Goal: Find contact information: Find contact information

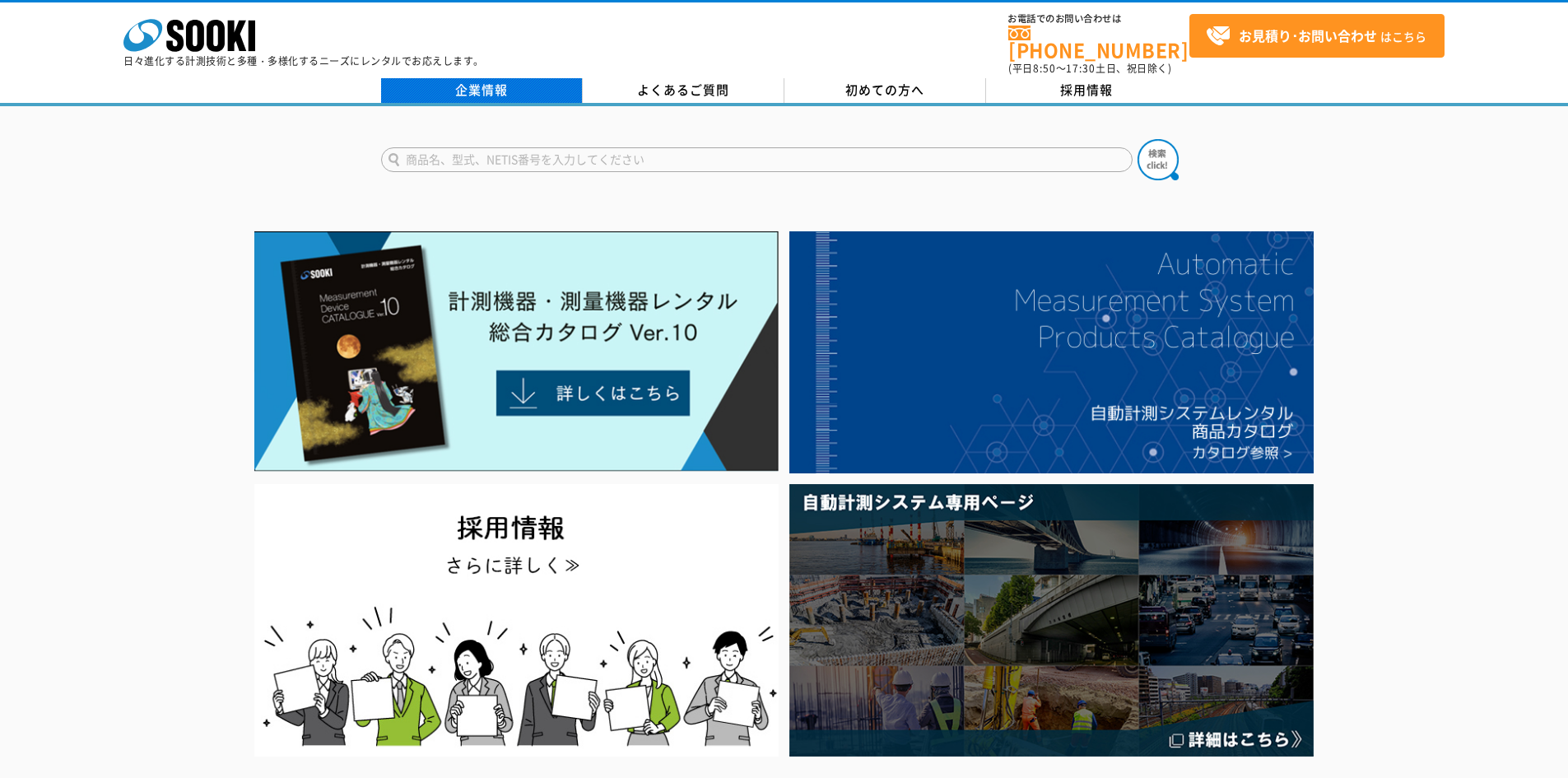
click at [486, 78] on link "企業情報" at bounding box center [482, 90] width 202 height 25
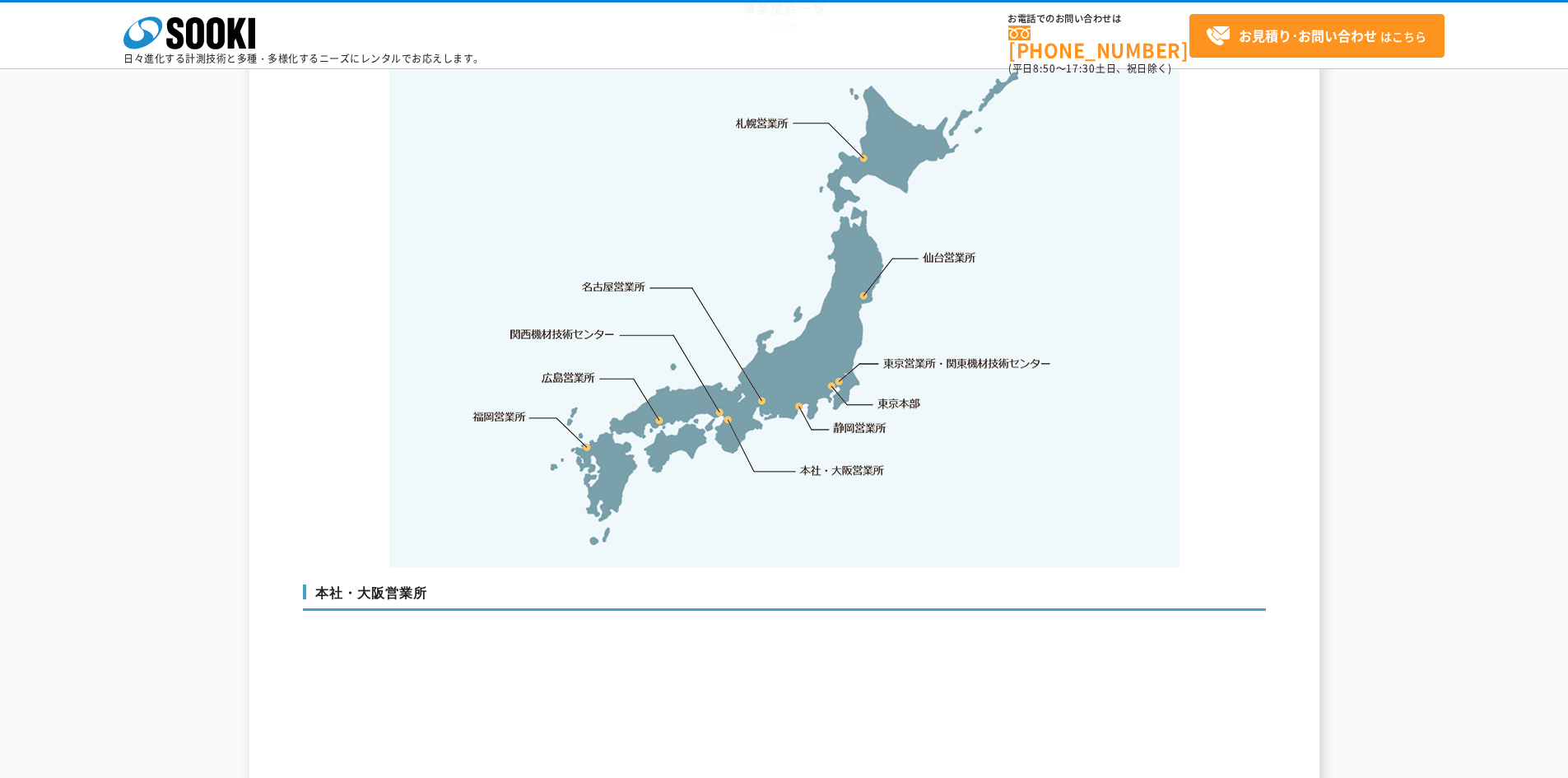
scroll to position [3705, 0]
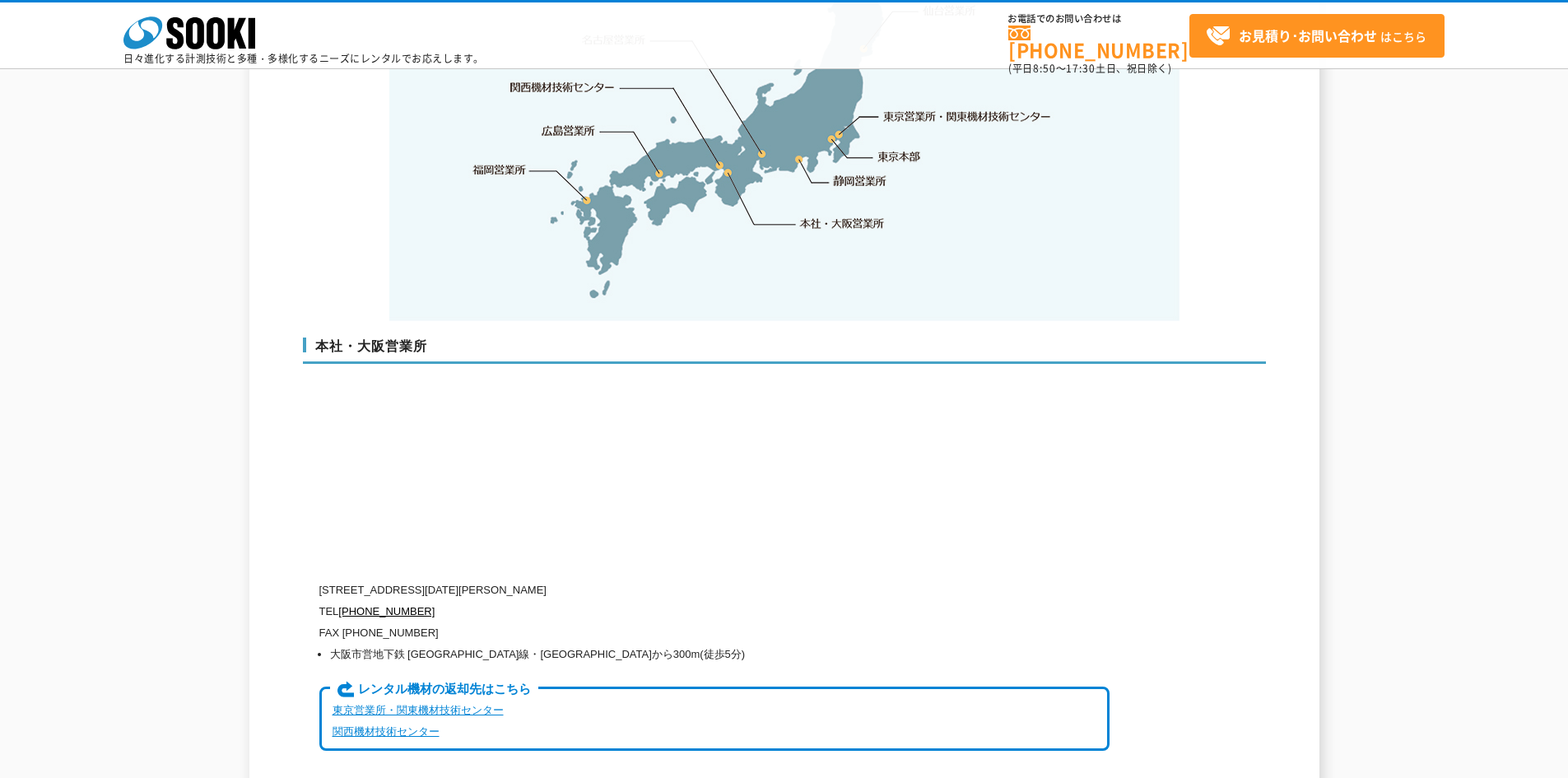
click at [430, 579] on p "〒550-0005 大阪府大阪市西区西本町1-15-10 辰野西本町ビル13階" at bounding box center [715, 590] width 790 height 22
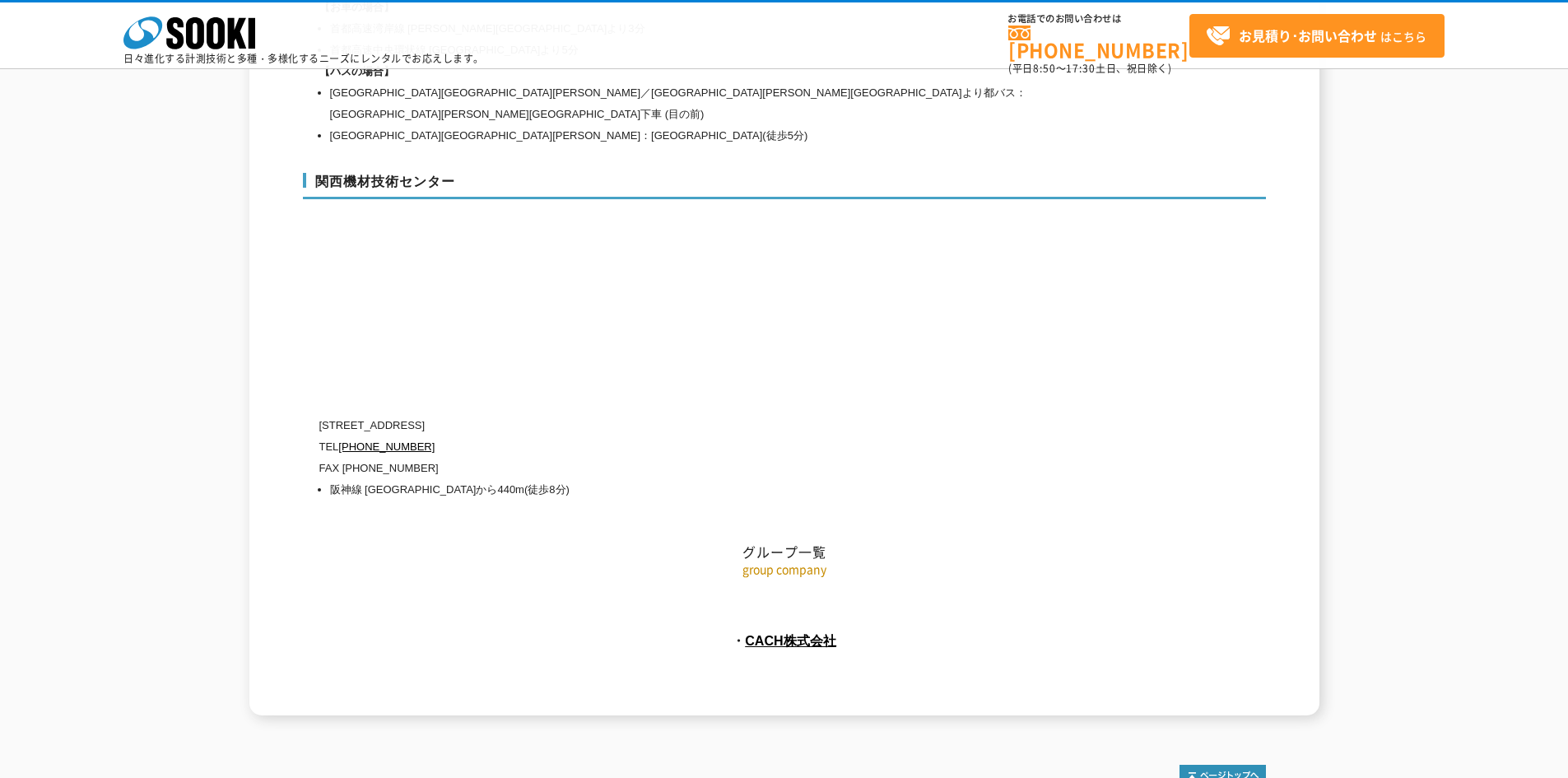
scroll to position [7372, 0]
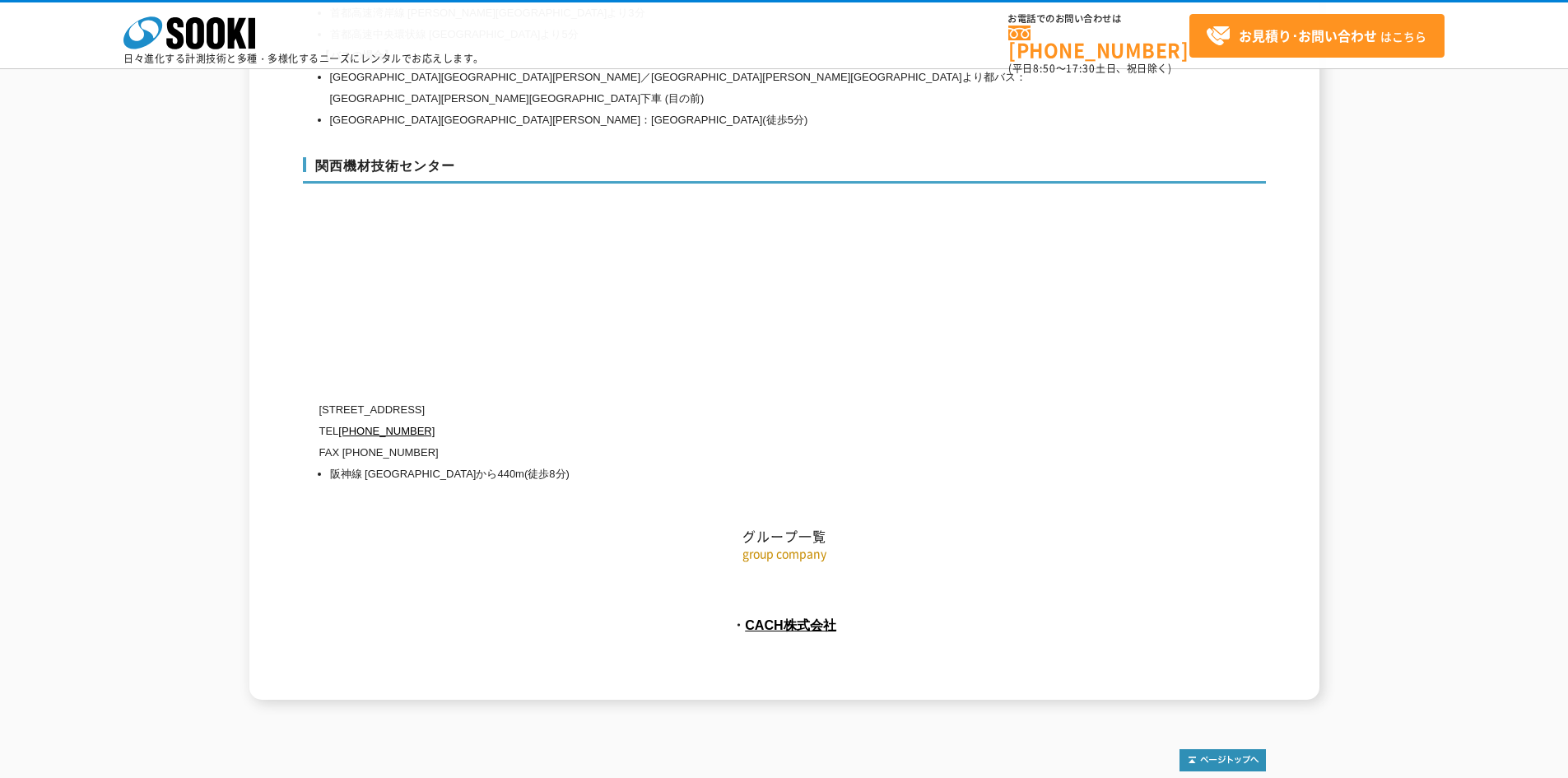
click at [487, 777] on link "プライバシーポリシー" at bounding box center [492, 792] width 90 height 10
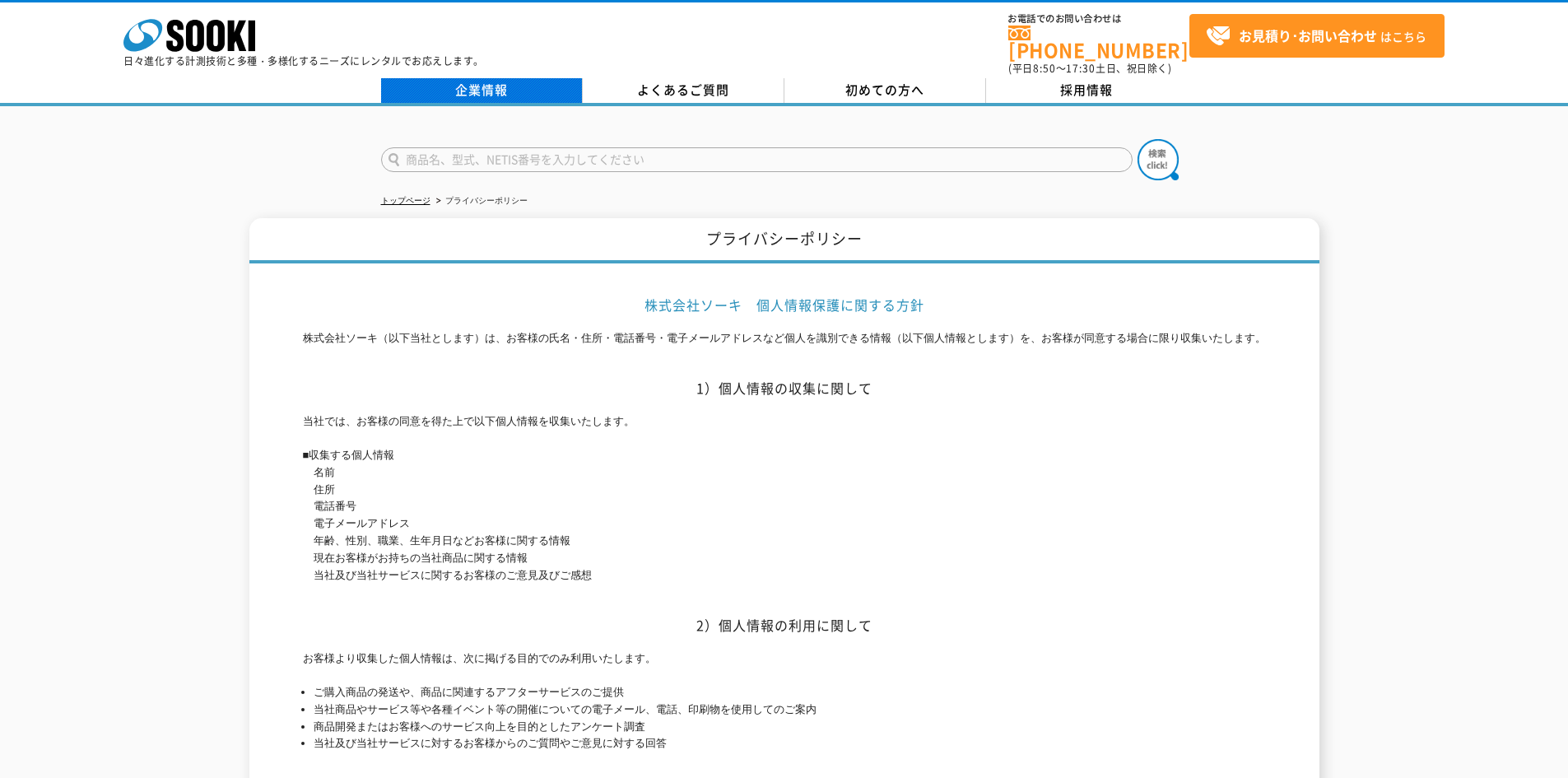
click at [475, 83] on link "企業情報" at bounding box center [482, 90] width 202 height 25
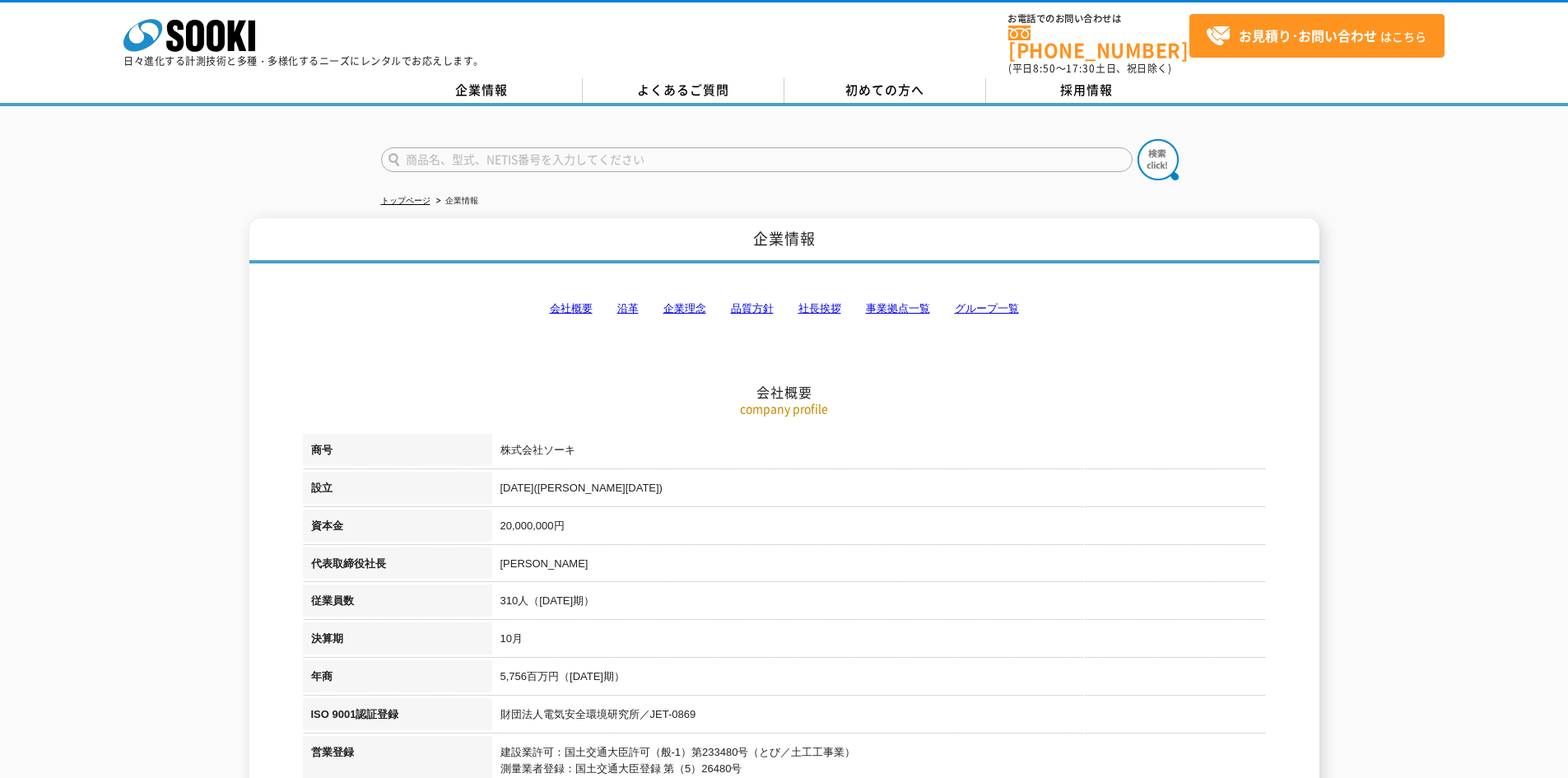
click at [971, 302] on link "グループ一覧" at bounding box center [986, 308] width 65 height 12
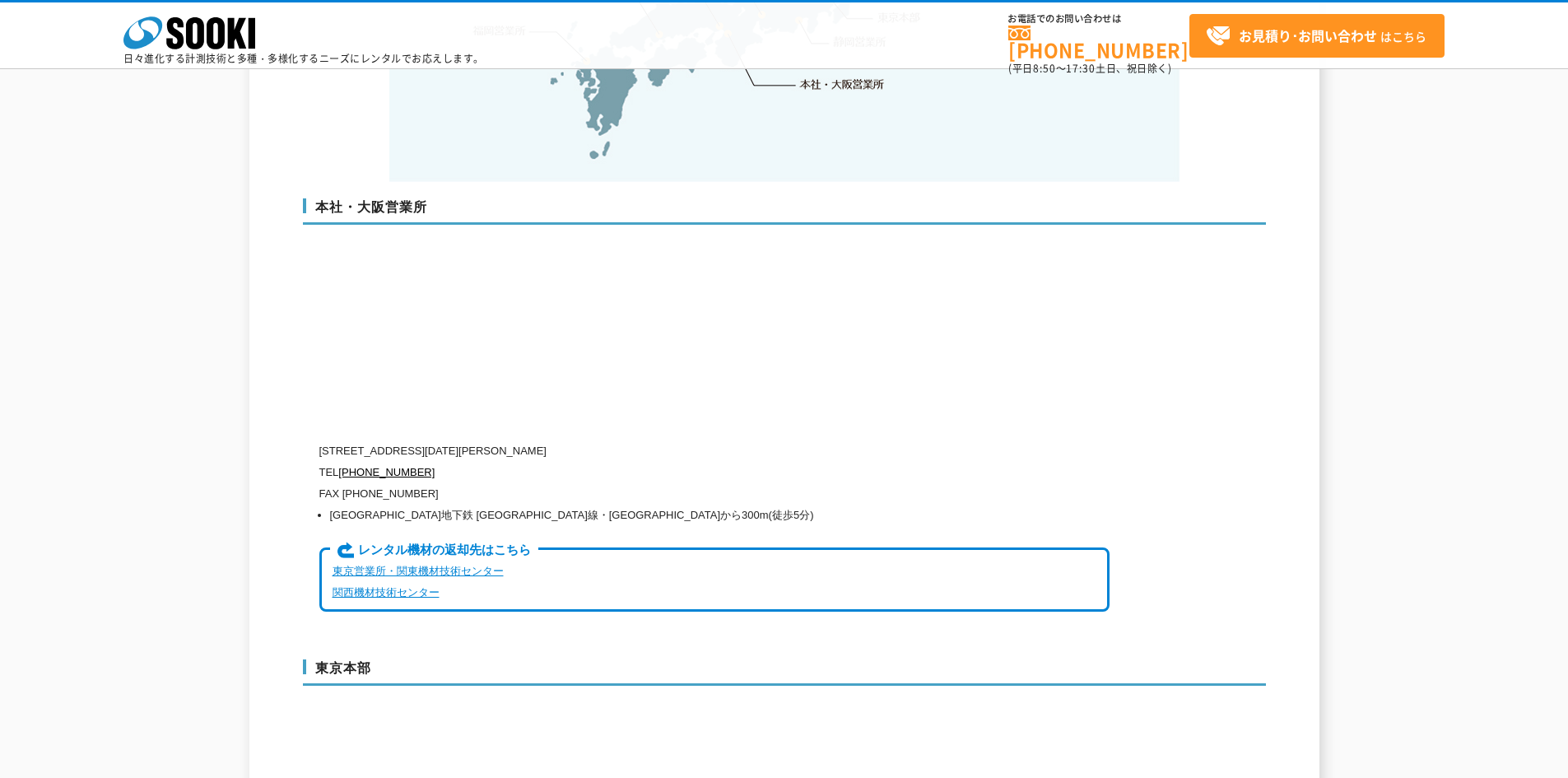
scroll to position [3995, 0]
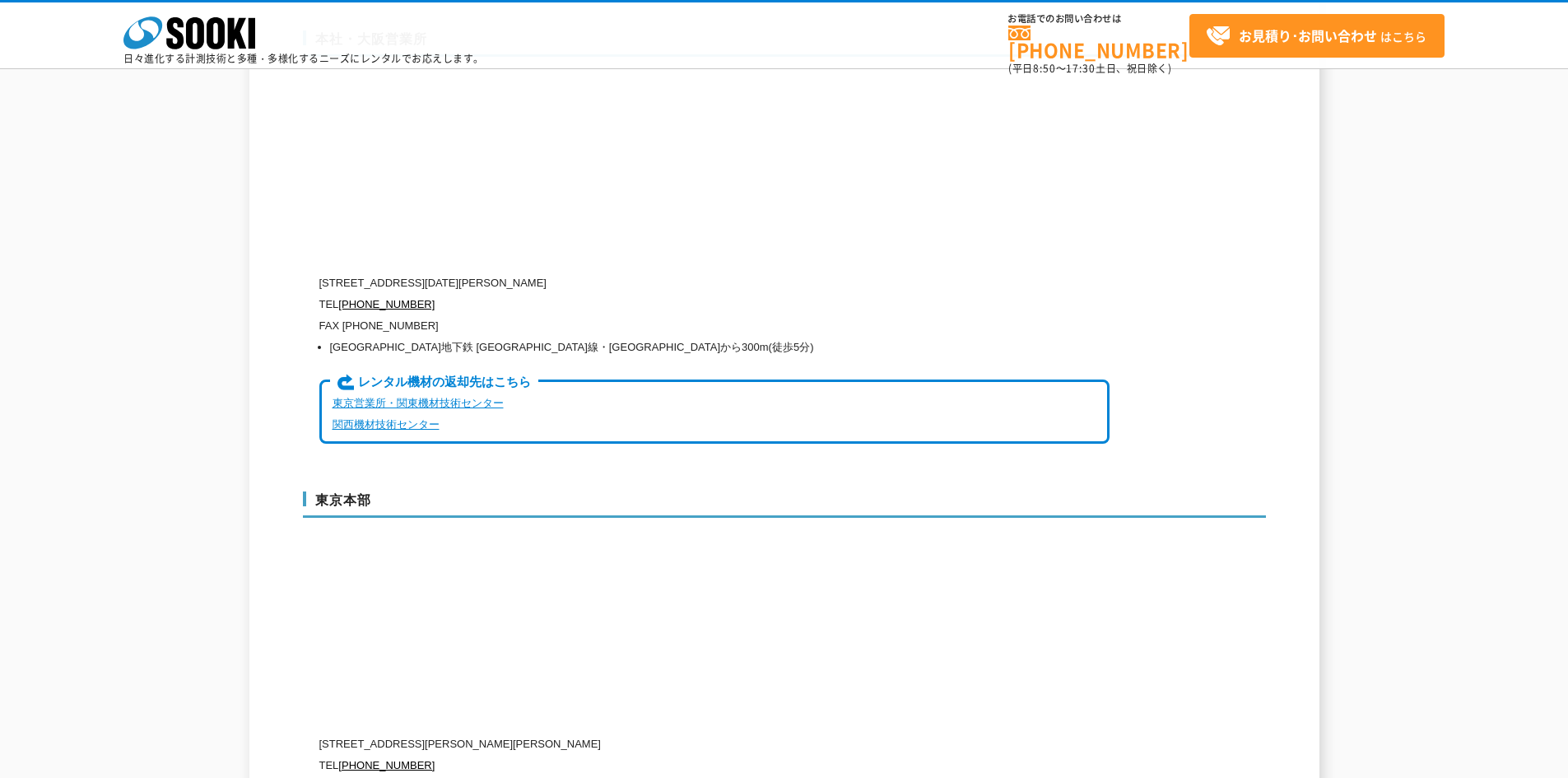
click at [464, 272] on p "〒550-0005 大阪府大阪市西区西本町1-15-10 辰野西本町ビル13階" at bounding box center [715, 283] width 790 height 22
click at [500, 272] on p "〒550-0005 大阪府大阪市西区西本町1-15-10 辰野西本町ビル13階" at bounding box center [715, 283] width 790 height 22
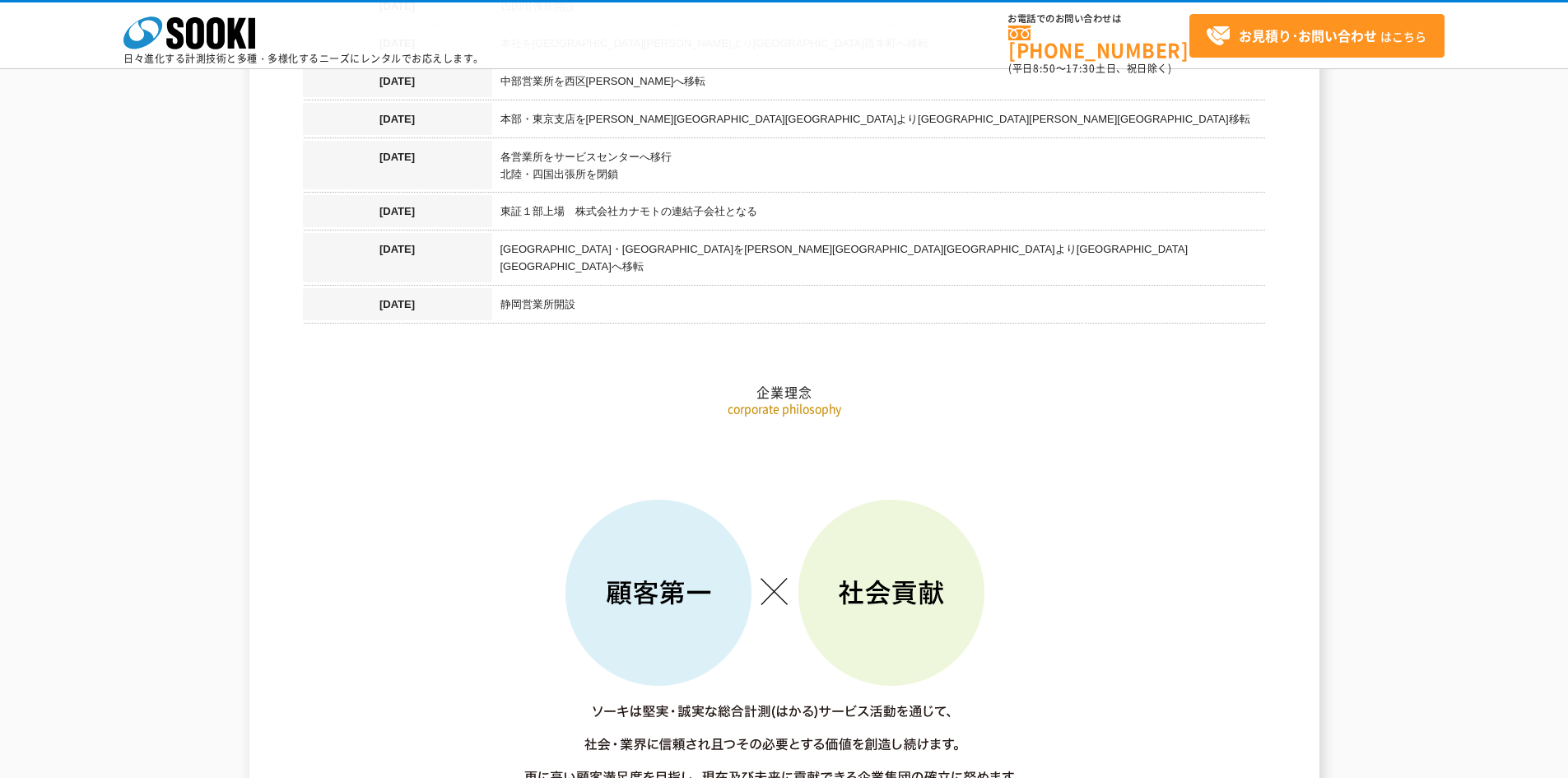
scroll to position [1608, 0]
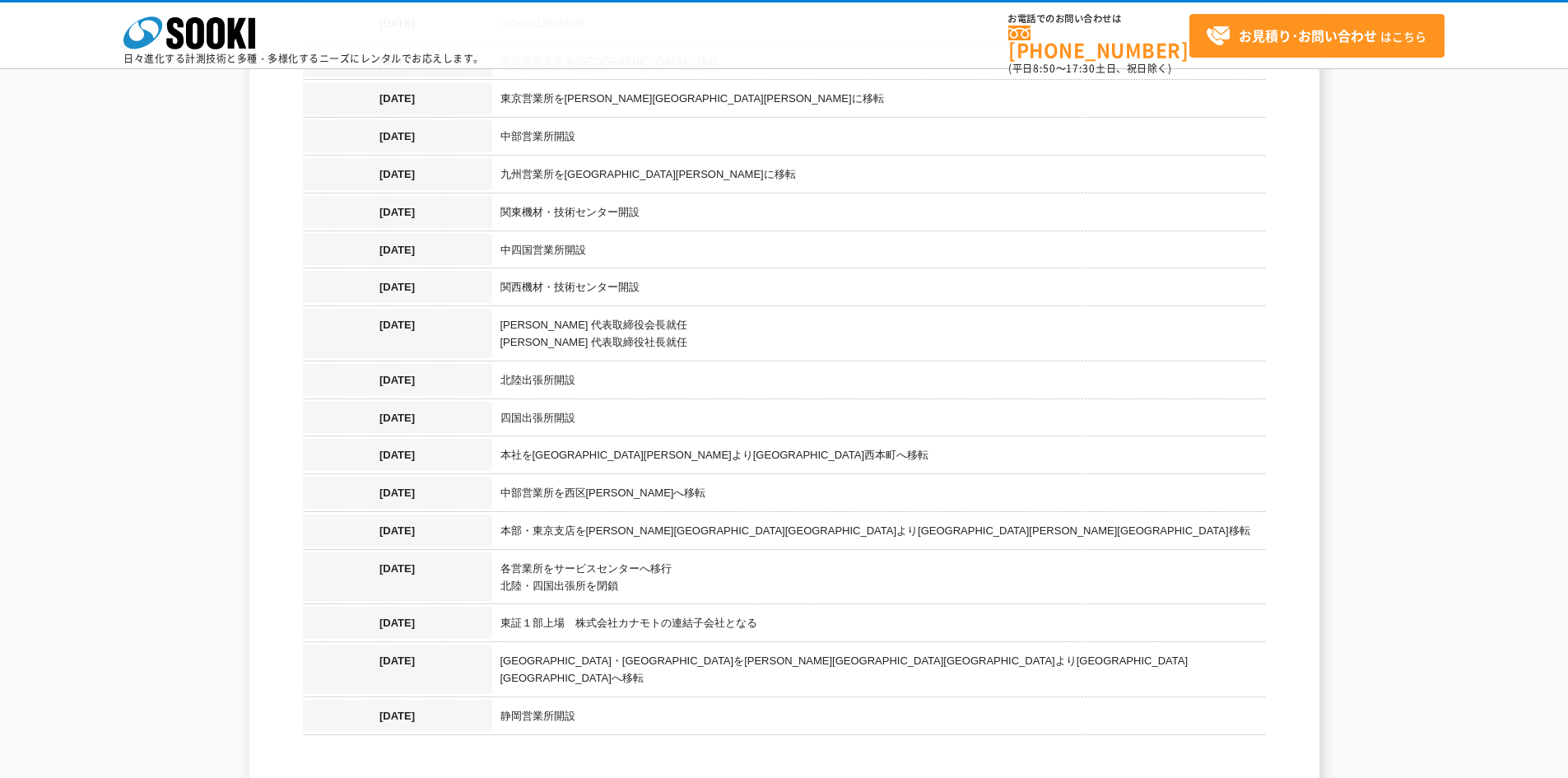
click at [704, 645] on td "東京営業所・関東機材技術センターを市川市田尻より江戸川区臨海町へ移転" at bounding box center [879, 673] width 774 height 56
click at [677, 631] on h2 "企業理念" at bounding box center [784, 721] width 963 height 182
click at [595, 557] on td "各営業所をサービスセンターへ移行 北陸・四国出張所を閉鎖" at bounding box center [879, 580] width 774 height 56
click at [599, 572] on td "各営業所をサービスセンターへ移行 北陸・四国出張所を閉鎖" at bounding box center [879, 580] width 774 height 56
click at [608, 516] on td "本部・東京支店を江東区塩浜より中央区新川へ移転" at bounding box center [879, 534] width 774 height 38
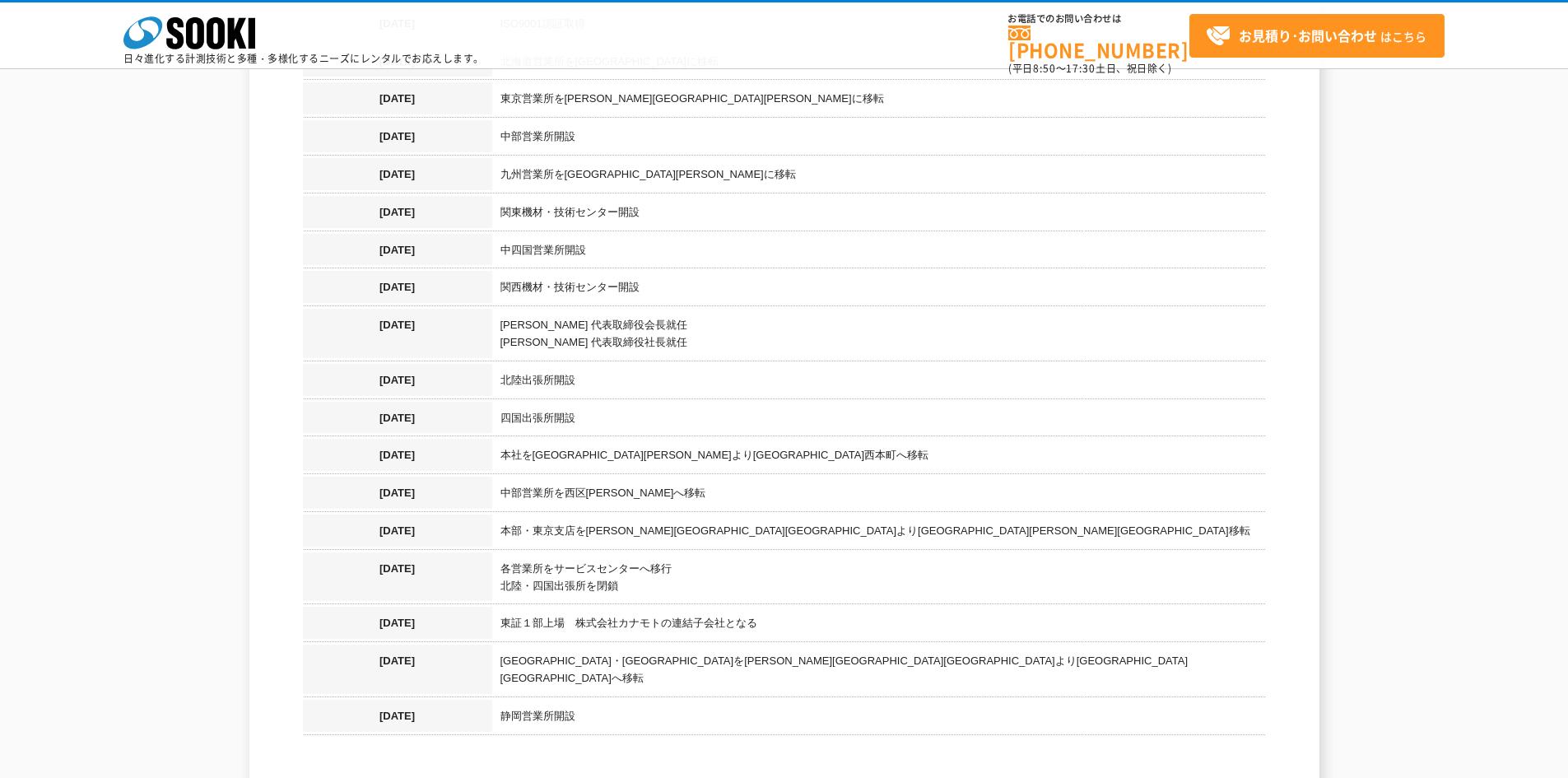
click at [643, 515] on td "本部・東京支店を江東区塩浜より中央区新川へ移転" at bounding box center [879, 534] width 774 height 38
click at [573, 439] on td "本社を西区九条南より西区西本町へ移転" at bounding box center [879, 458] width 774 height 38
click at [620, 439] on td "本社を西区九条南より西区西本町へ移転" at bounding box center [879, 458] width 774 height 38
click at [645, 439] on td "本社を西区九条南より西区西本町へ移転" at bounding box center [879, 458] width 774 height 38
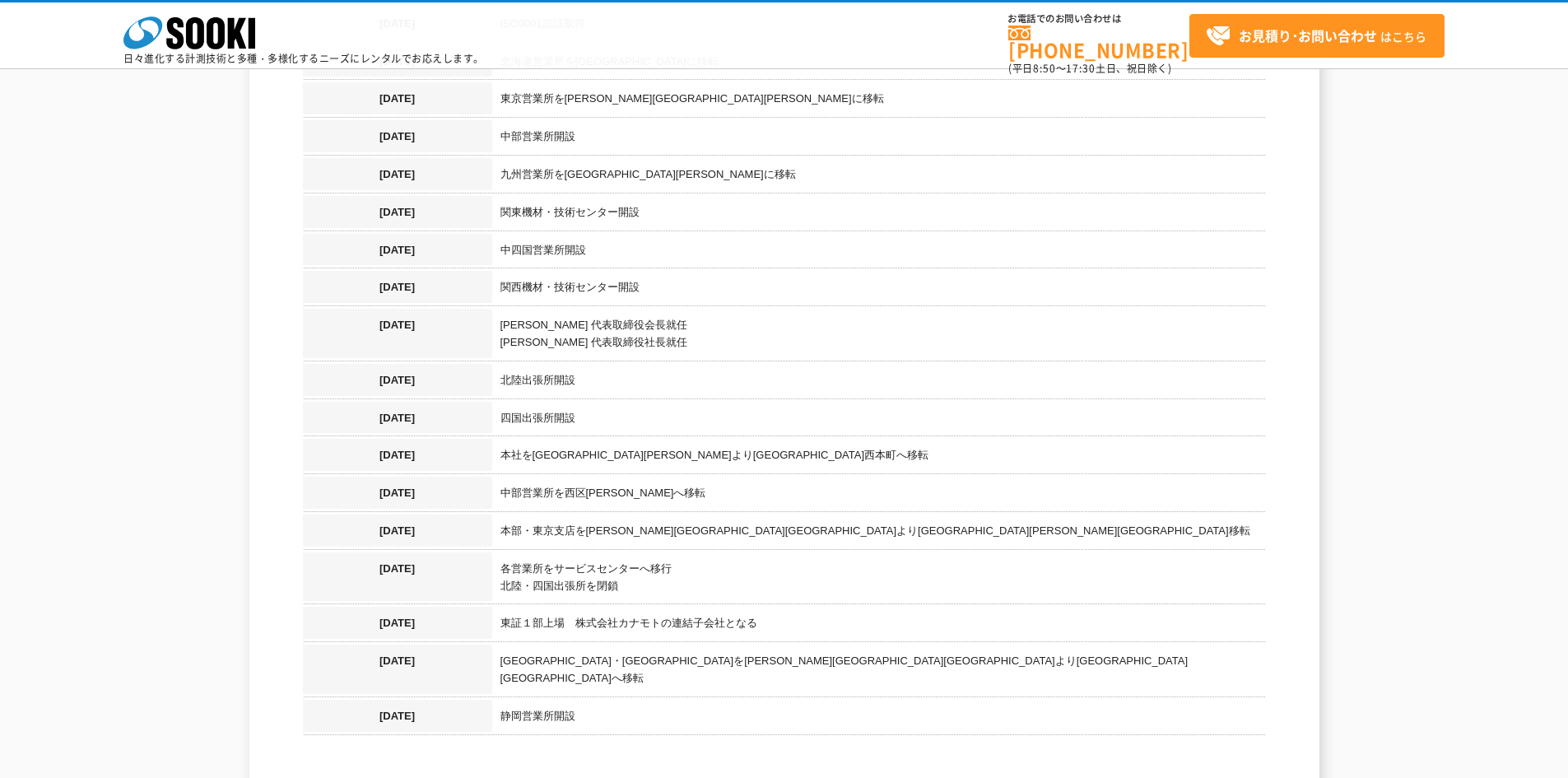
click at [680, 439] on td "本社を西区九条南より西区西本町へ移転" at bounding box center [879, 458] width 774 height 38
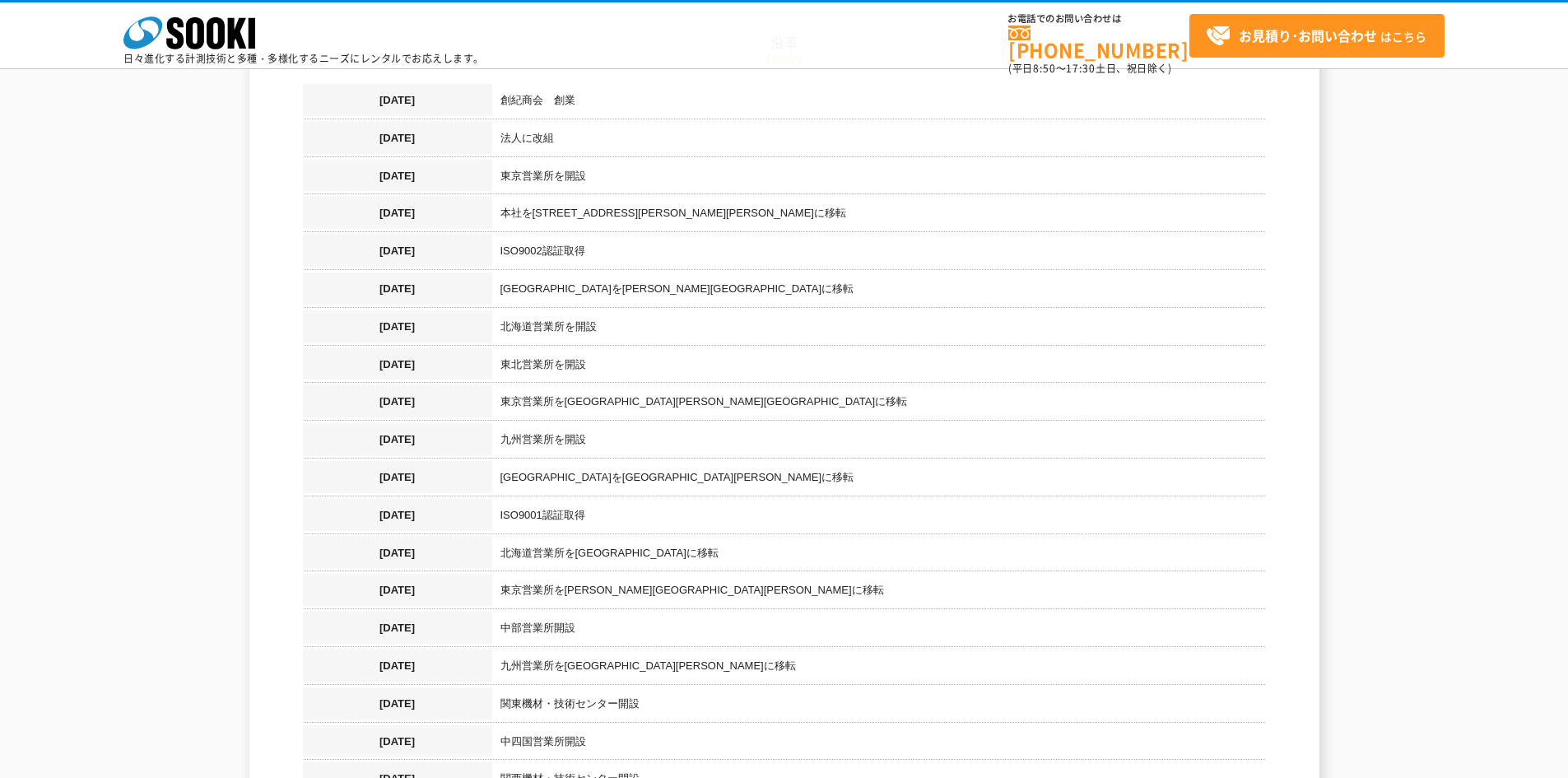
scroll to position [949, 0]
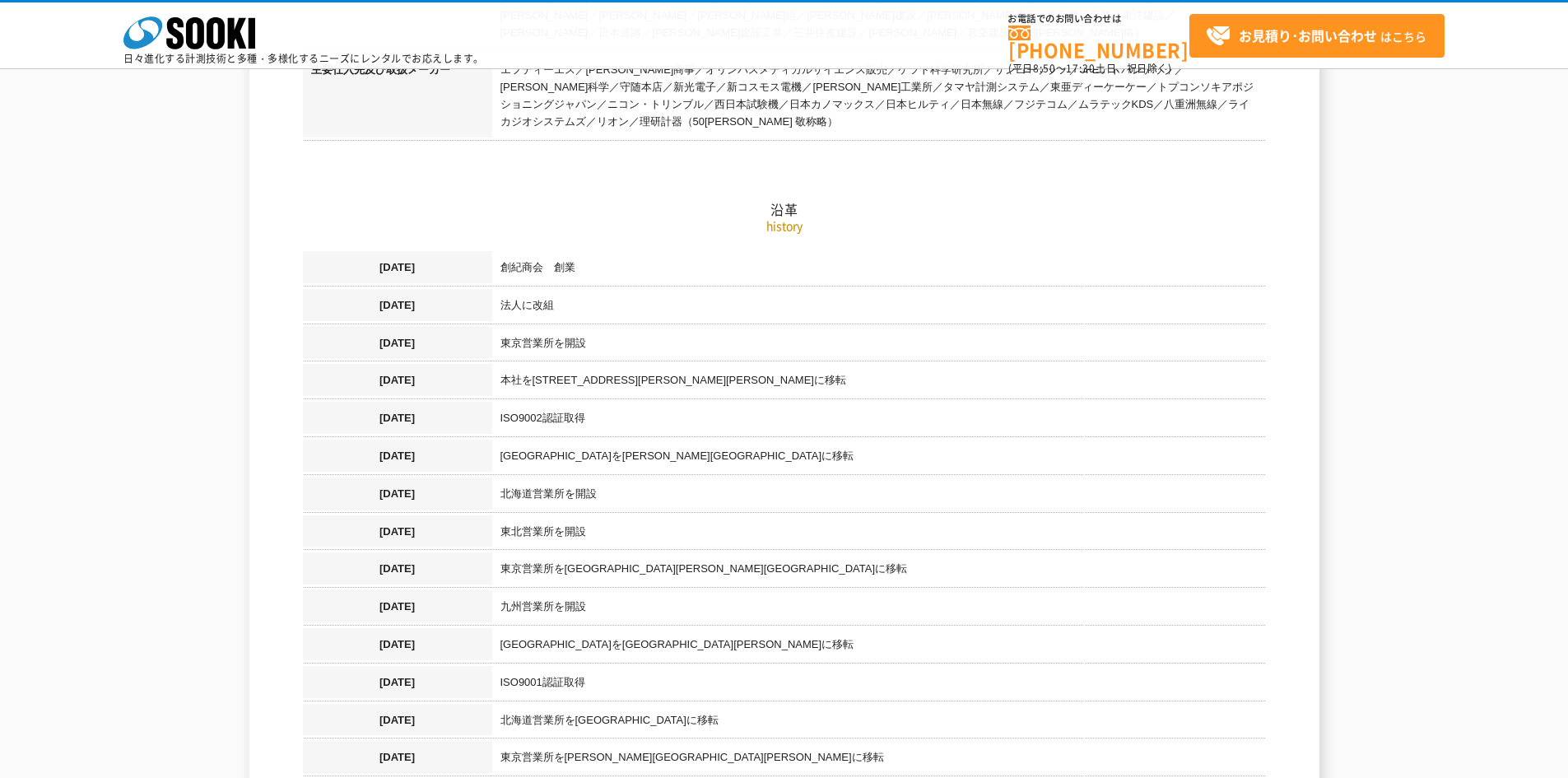
click at [594, 364] on td "本社を大阪市西区北堀江より西区九条南に移転" at bounding box center [879, 383] width 774 height 38
click at [695, 364] on td "本社を大阪市西区北堀江より西区九条南に移転" at bounding box center [879, 383] width 774 height 38
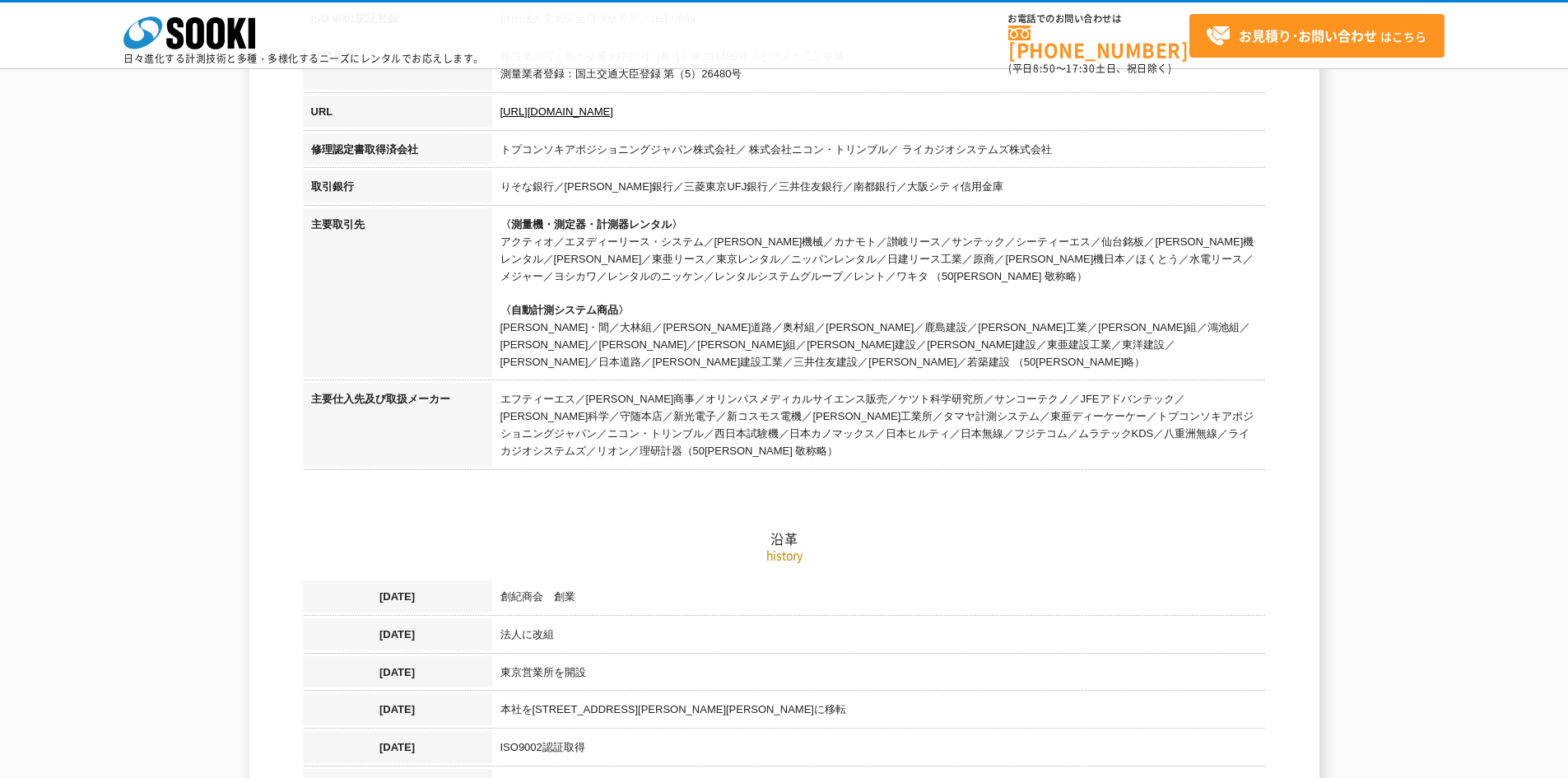
scroll to position [125, 0]
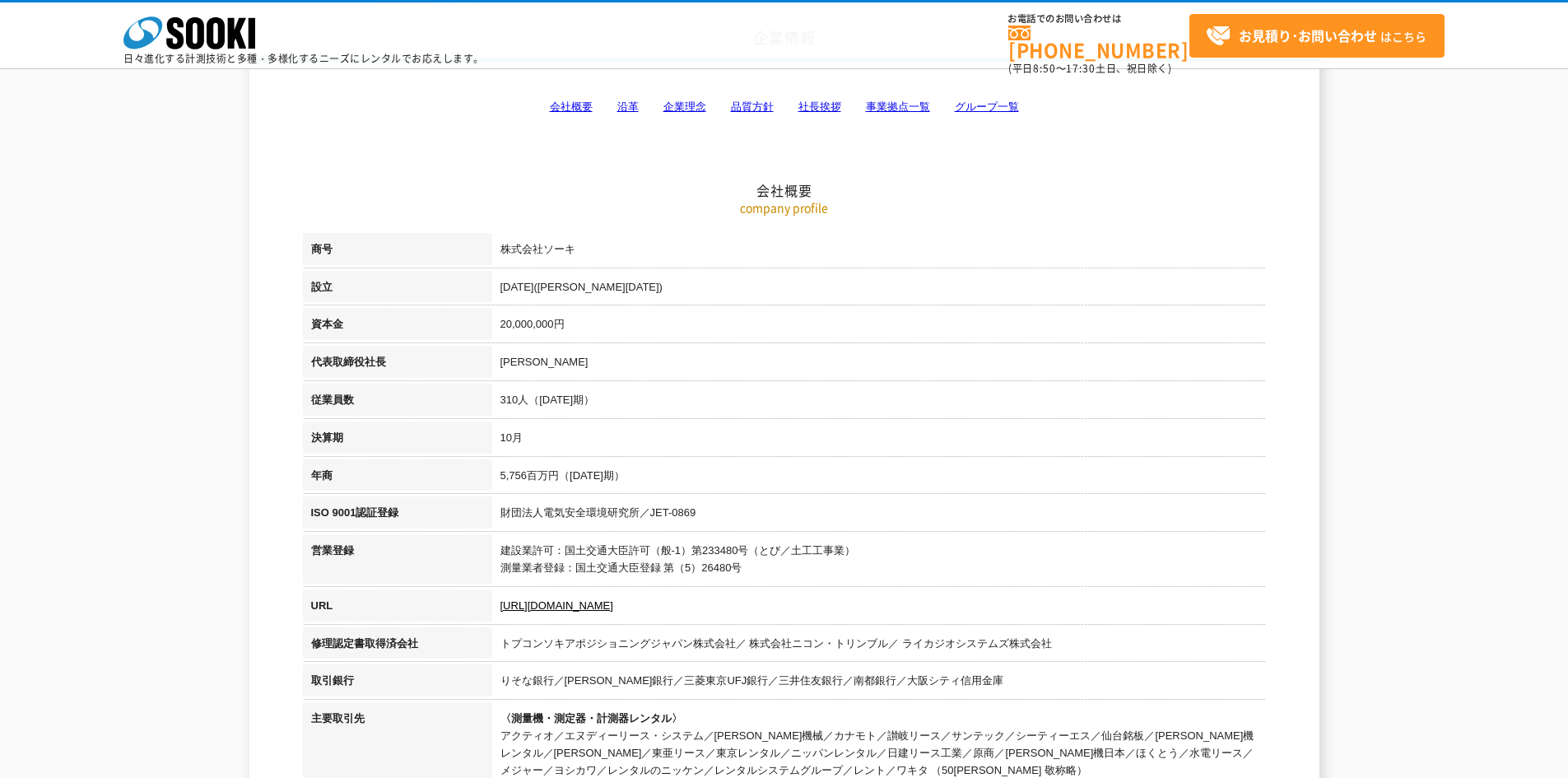
click at [508, 348] on td "梶原 英登" at bounding box center [879, 365] width 774 height 38
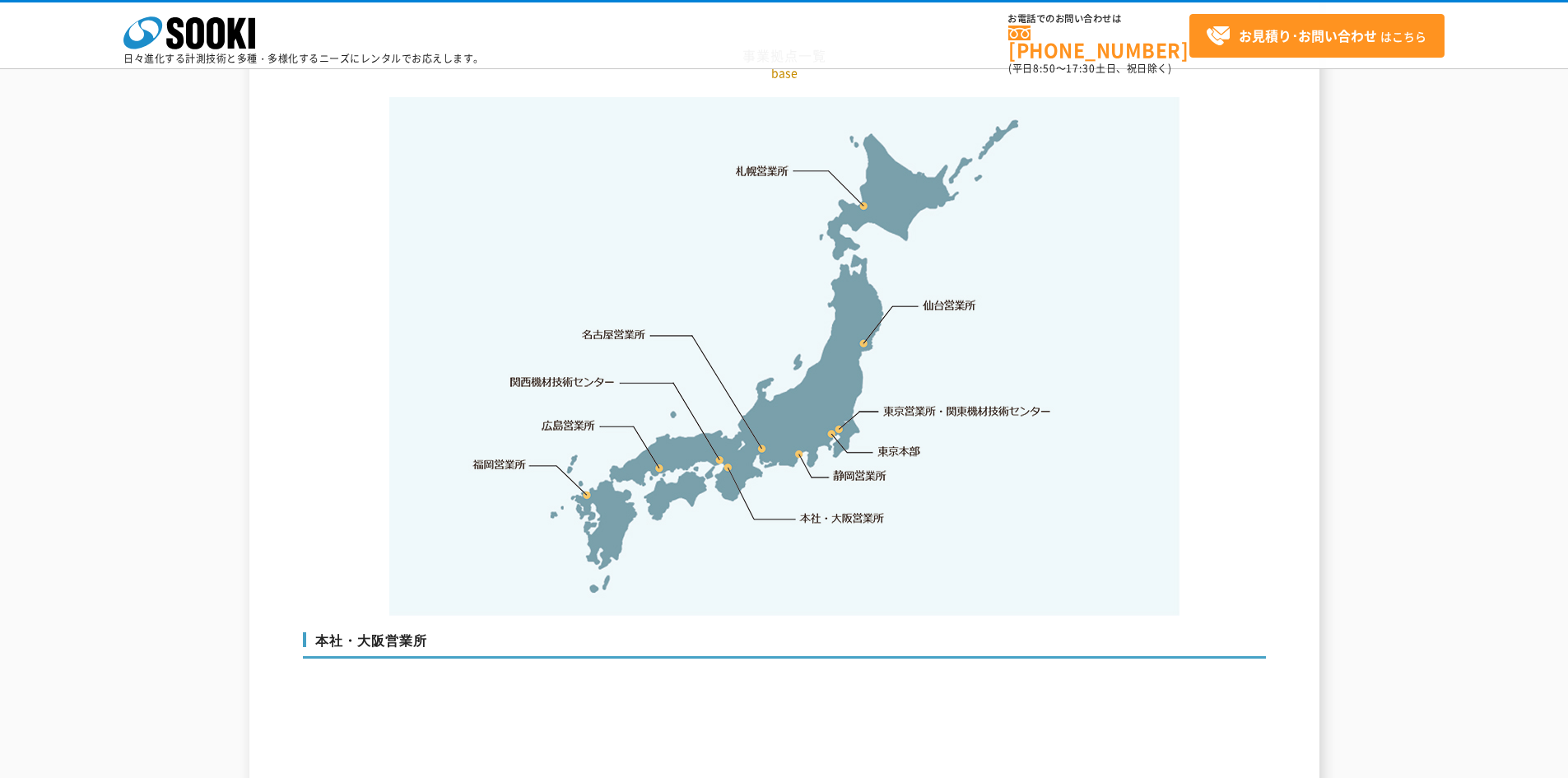
scroll to position [3623, 0]
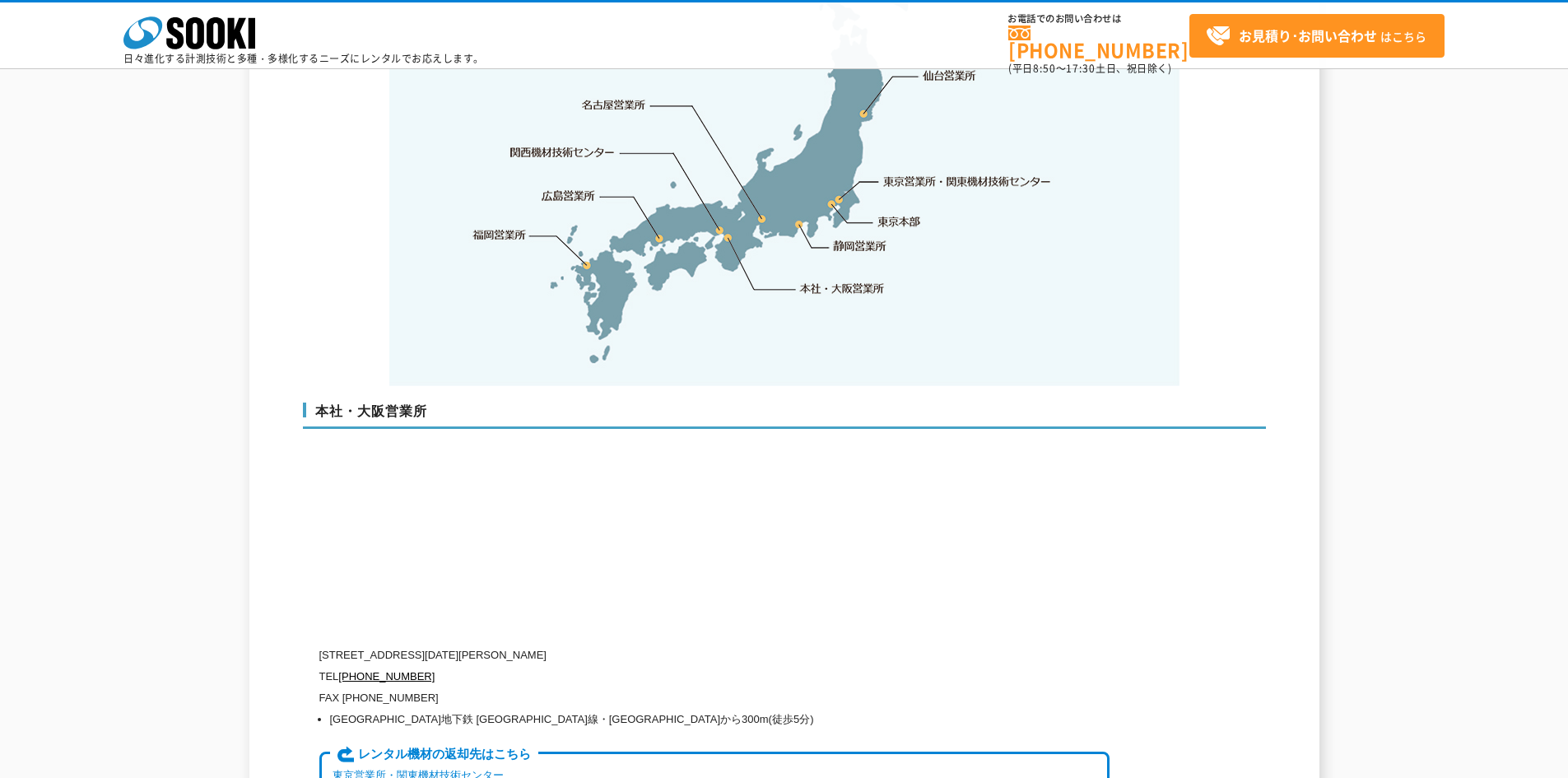
drag, startPoint x: 430, startPoint y: 621, endPoint x: 464, endPoint y: 622, distance: 34.0
click at [430, 645] on p "〒550-0005 大阪府大阪市西区西本町1-15-10 辰野西本町ビル13階" at bounding box center [715, 656] width 790 height 22
click at [492, 645] on p "〒550-0005 大阪府大阪市西区西本町1-15-10 辰野西本町ビル13階" at bounding box center [715, 656] width 790 height 22
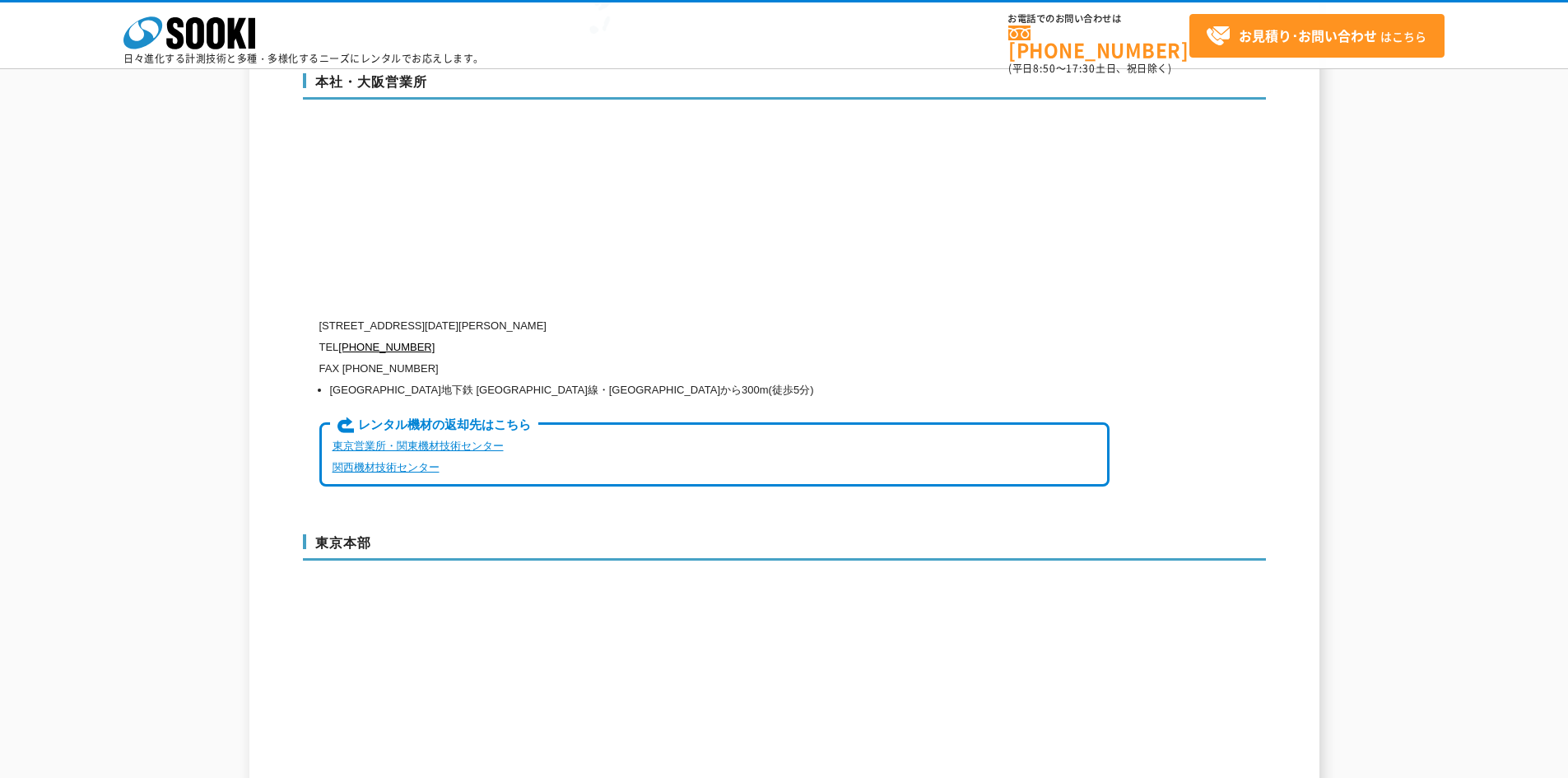
scroll to position [4035, 0]
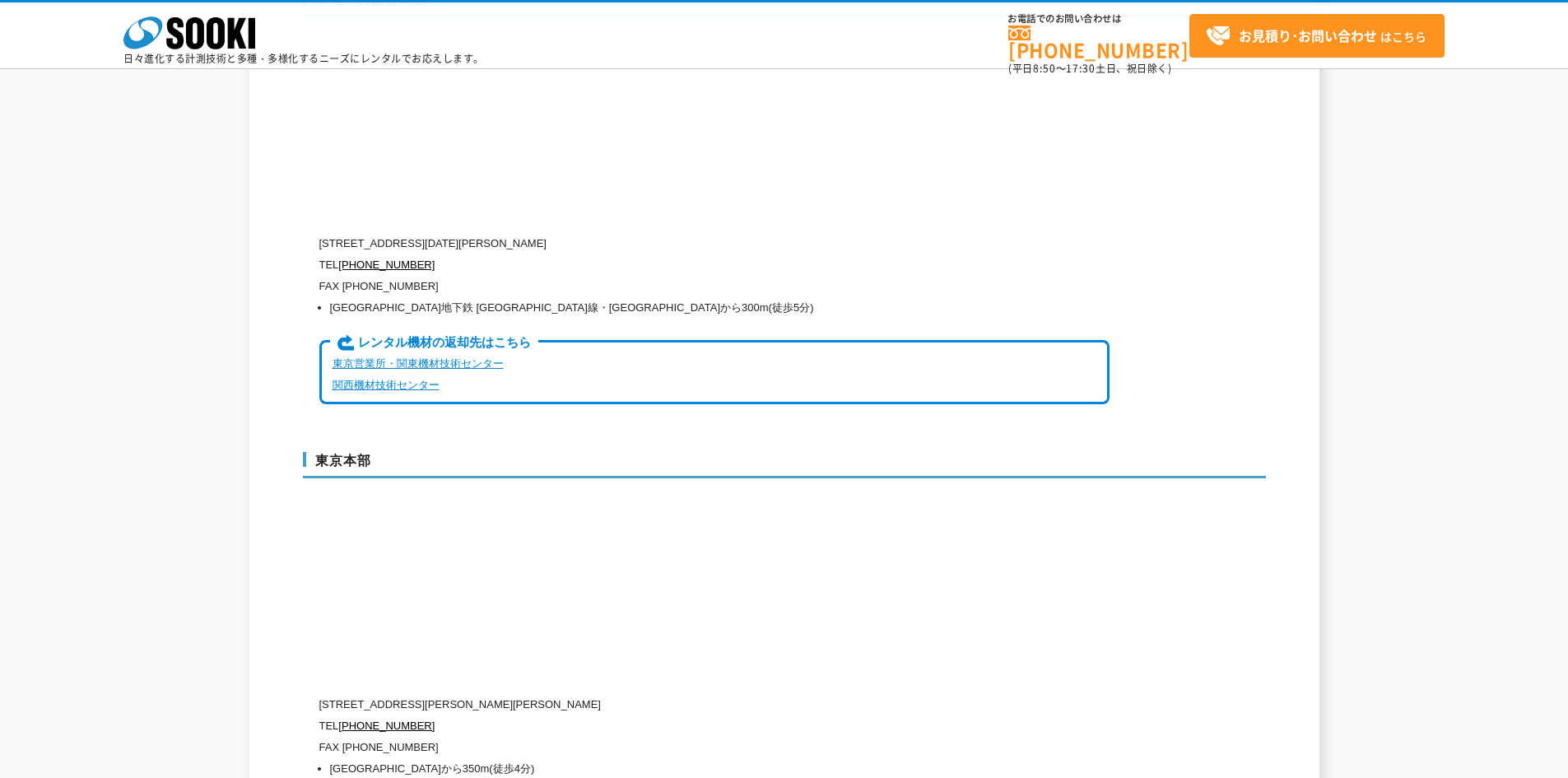
click at [371, 379] on link "関西機材技術センター" at bounding box center [386, 385] width 107 height 12
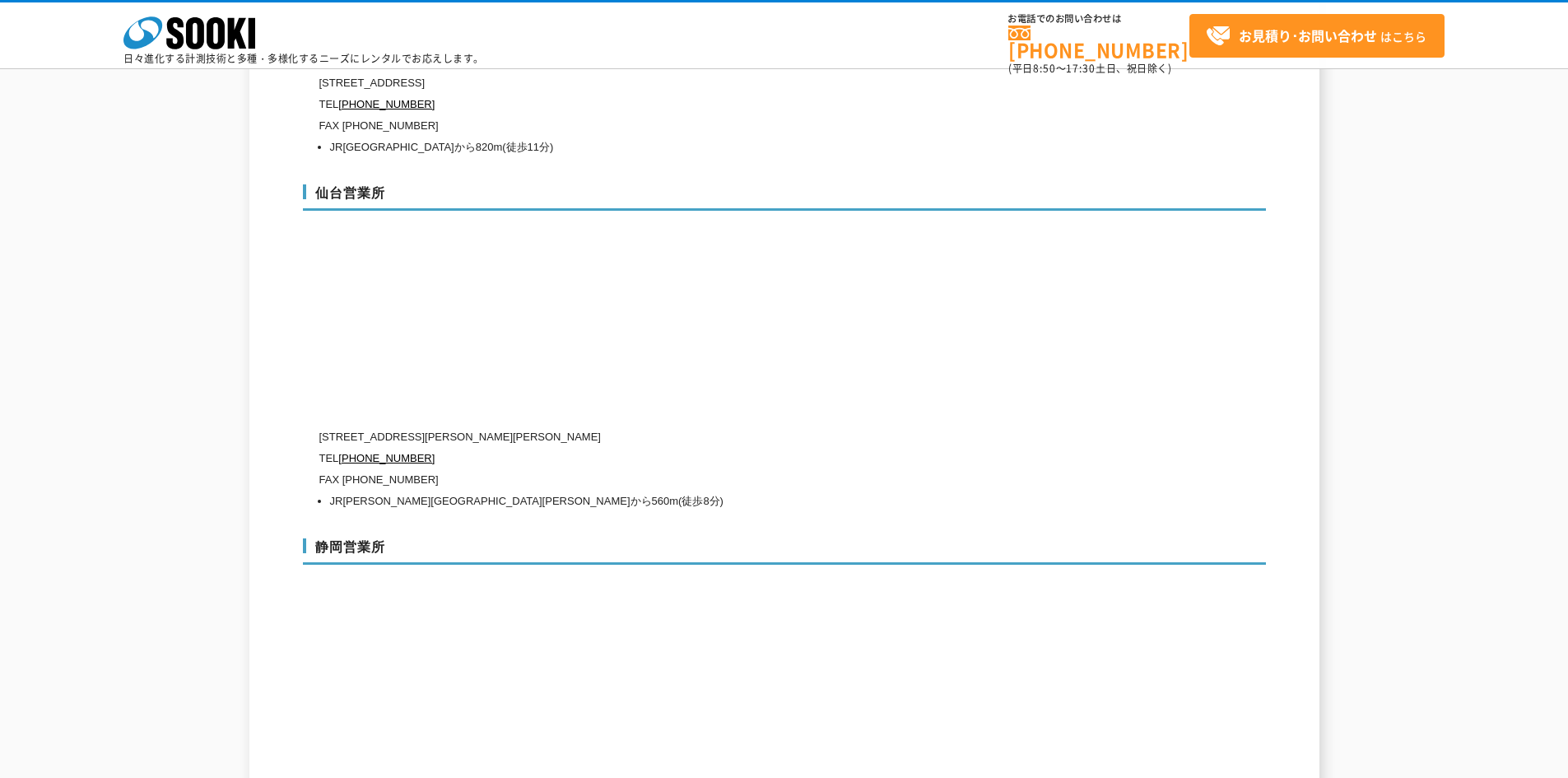
scroll to position [7372, 0]
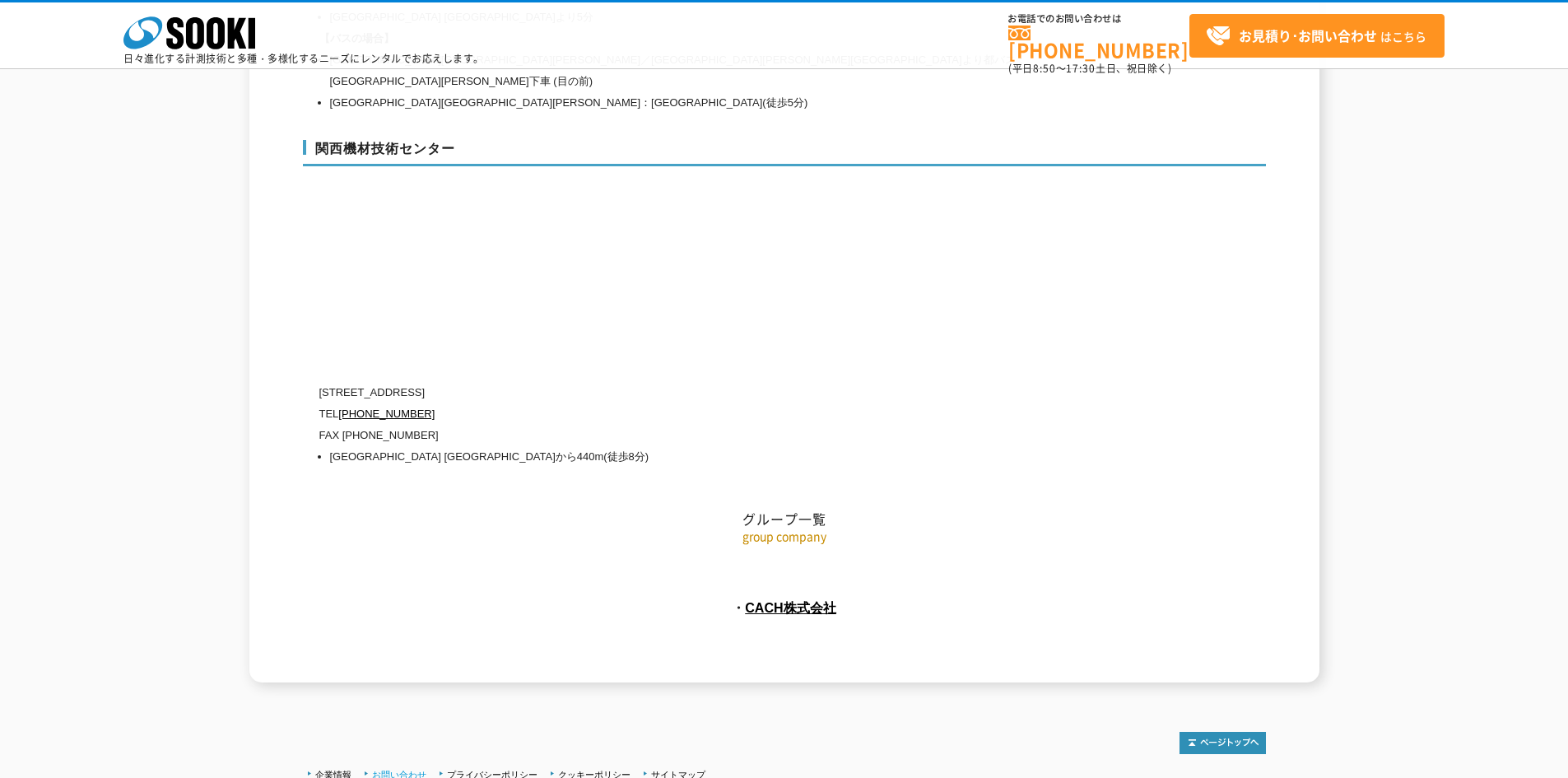
click at [390, 770] on link "お問い合わせ" at bounding box center [399, 775] width 55 height 10
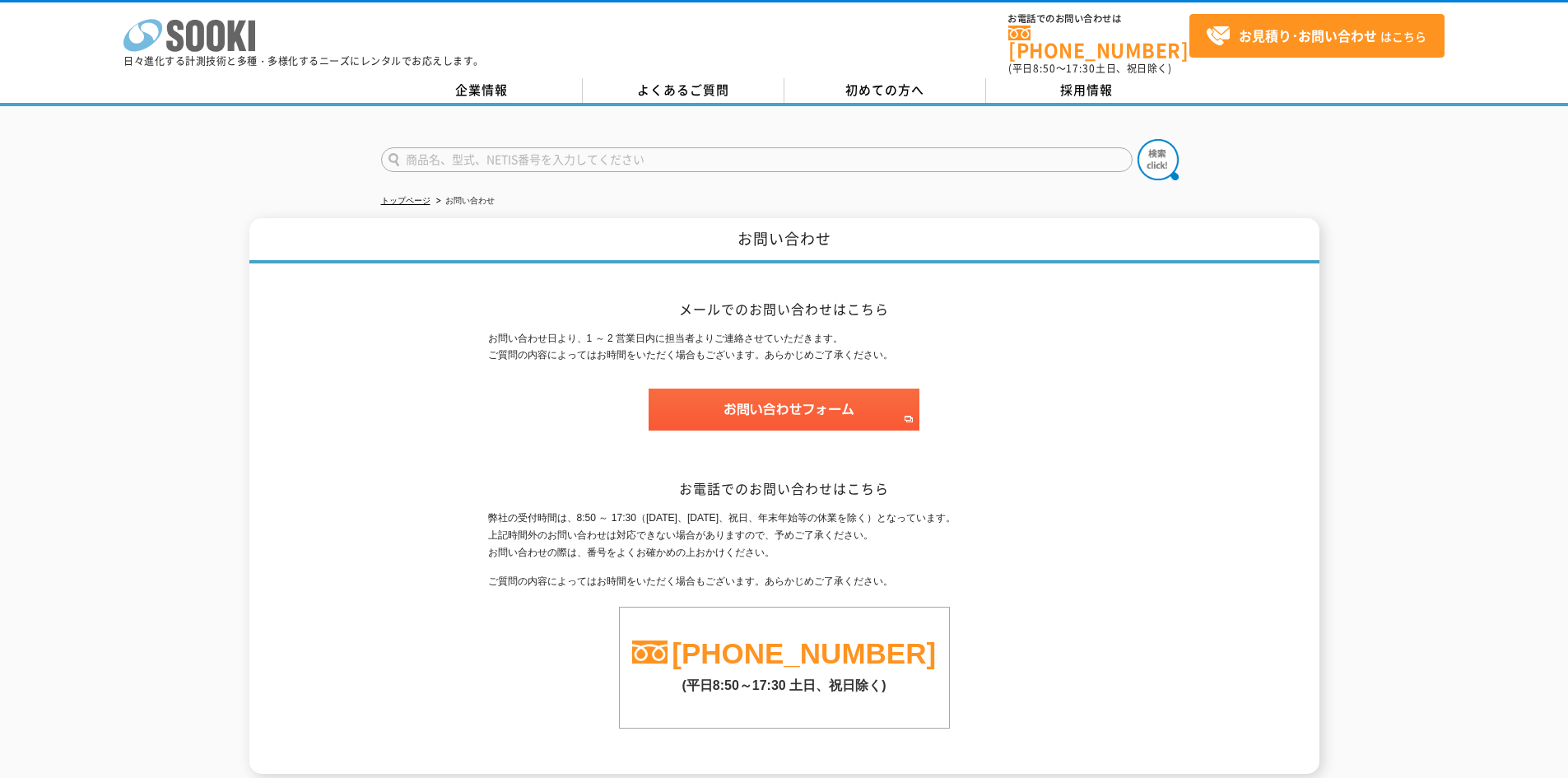
click at [193, 50] on icon at bounding box center [195, 36] width 18 height 32
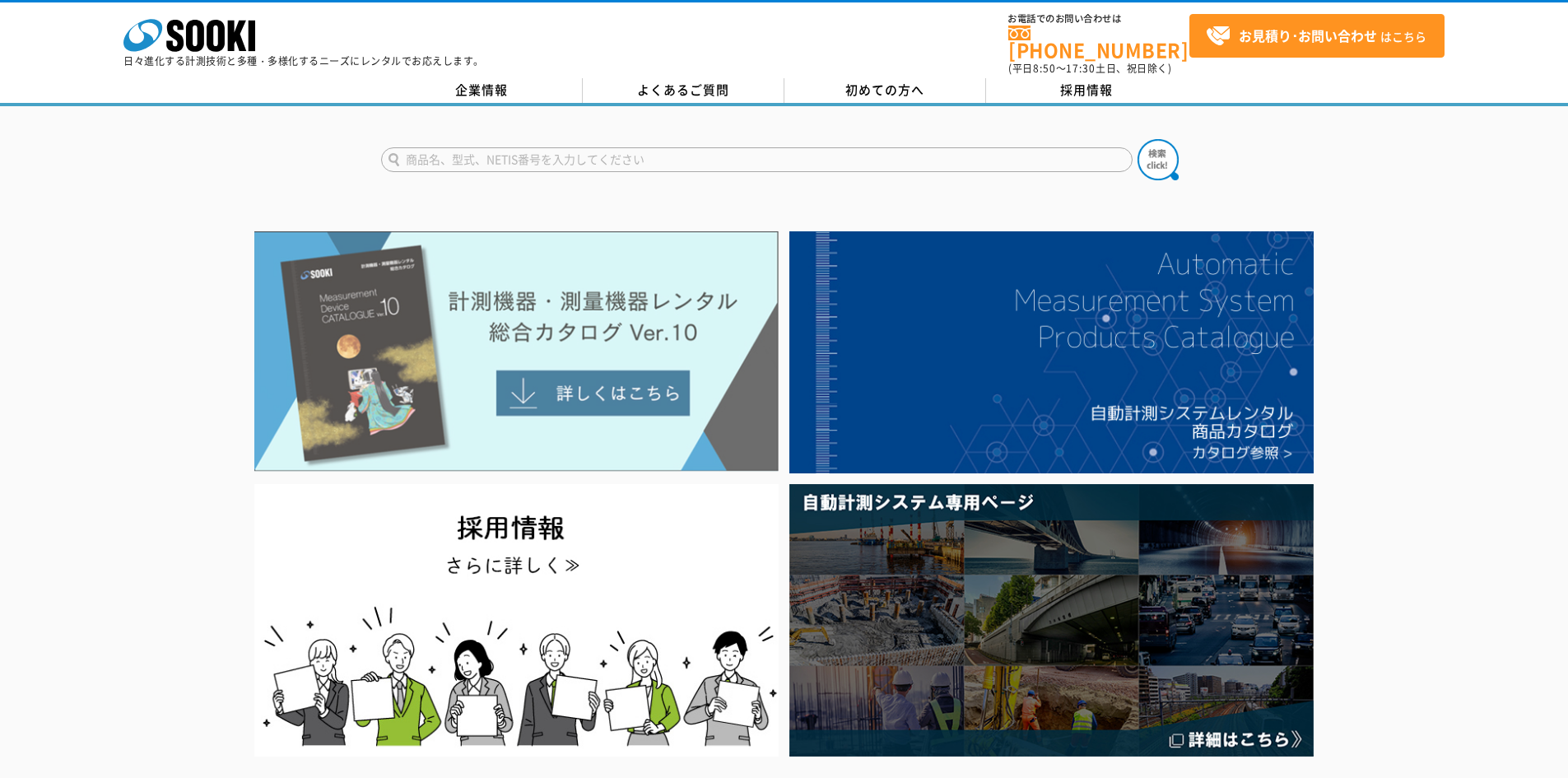
click at [598, 393] on img at bounding box center [516, 352] width 524 height 240
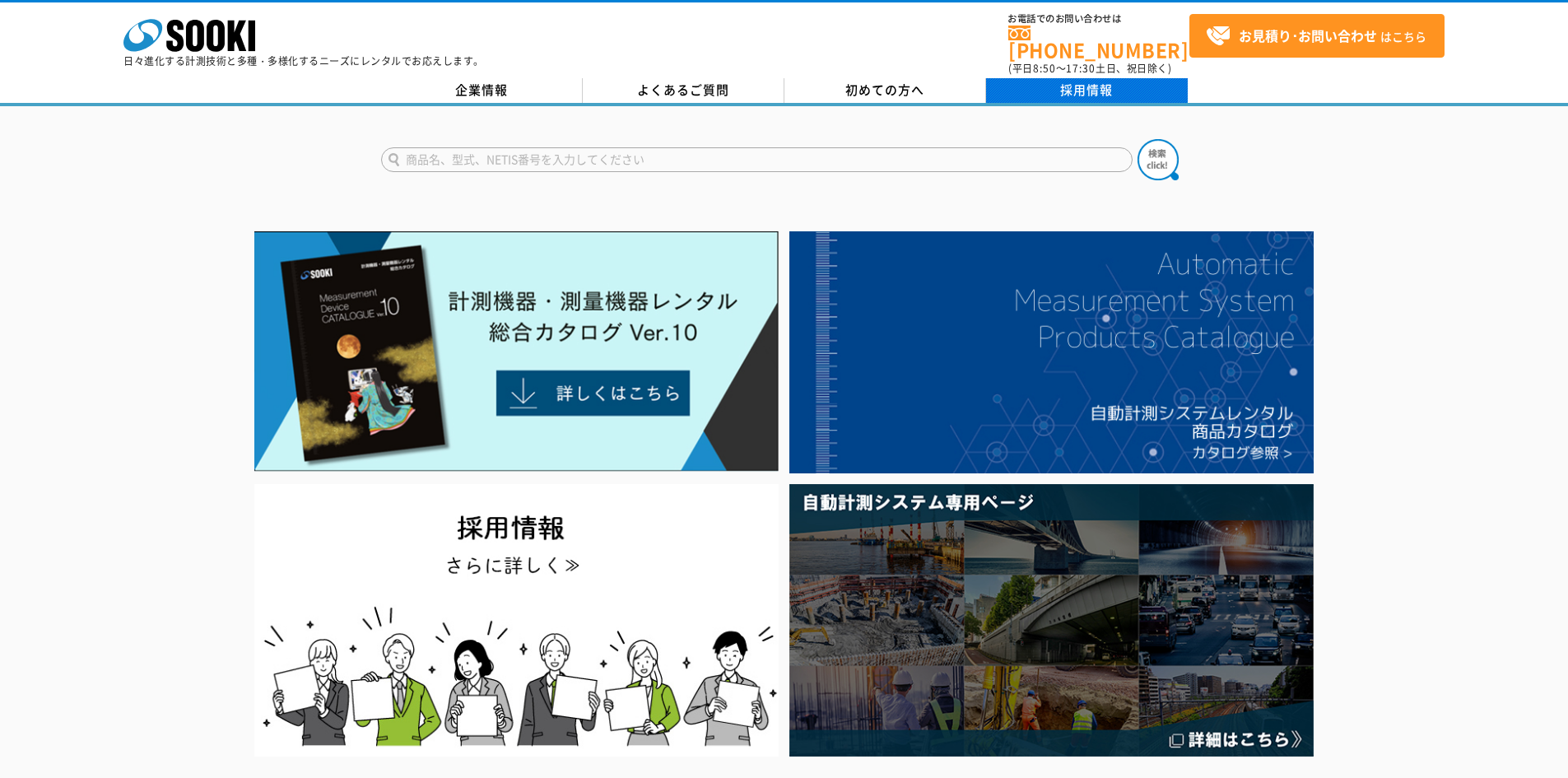
click at [1093, 78] on link "採用情報" at bounding box center [1086, 90] width 202 height 25
